Goal: Navigation & Orientation: Find specific page/section

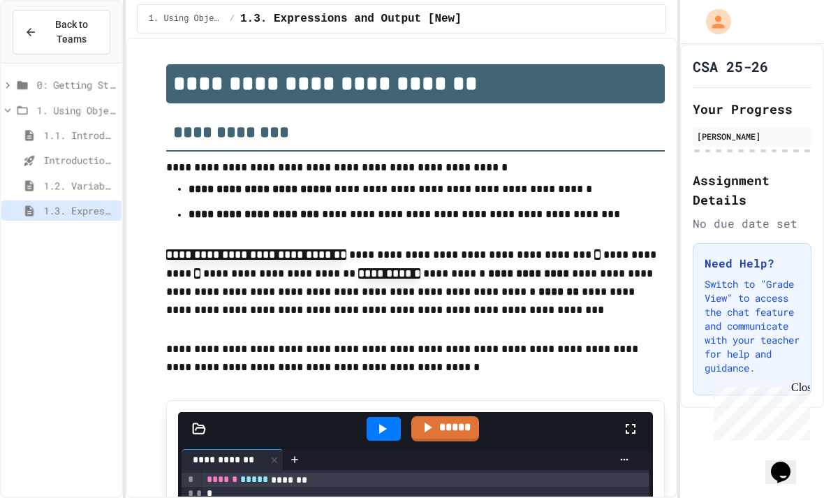
click at [49, 22] on span "Back to Teams" at bounding box center [71, 31] width 53 height 29
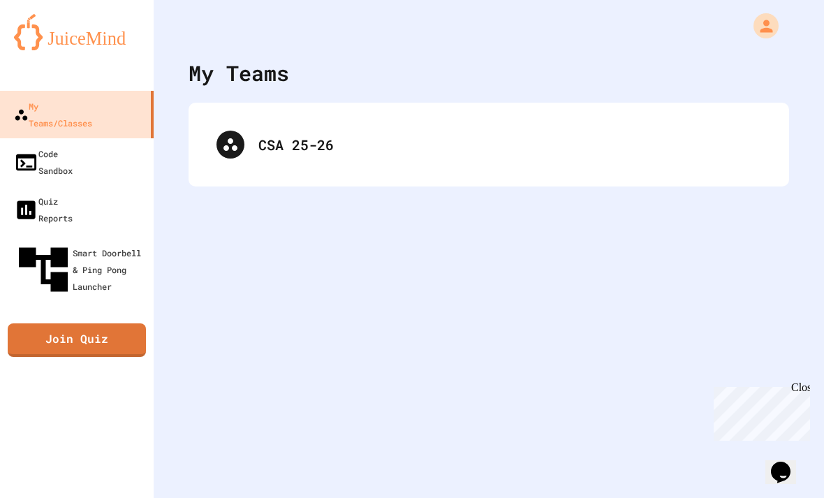
click at [802, 385] on div "Close" at bounding box center [799, 389] width 17 height 17
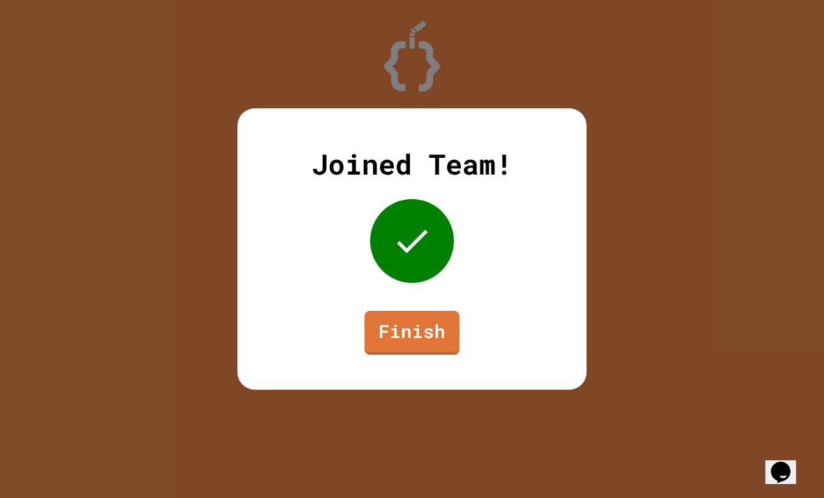
click at [410, 336] on link "Finish" at bounding box center [411, 333] width 95 height 44
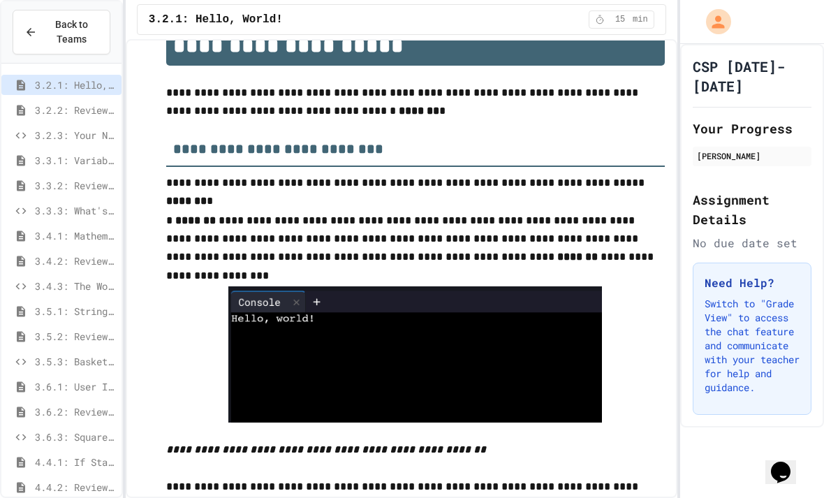
click at [62, 20] on span "Back to Teams" at bounding box center [71, 31] width 53 height 29
